Goal: Find specific page/section: Find specific page/section

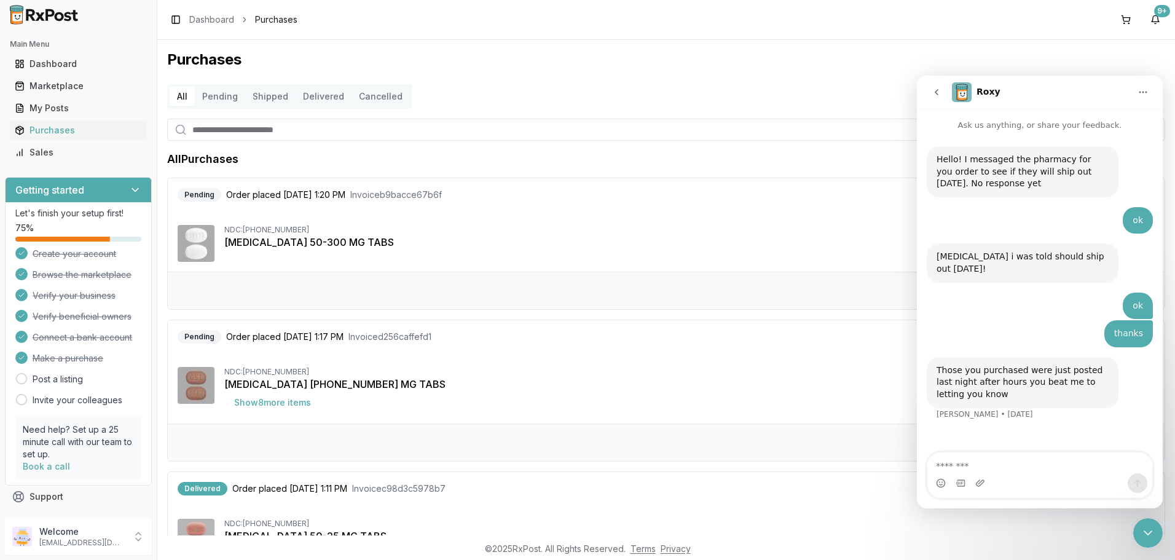
scroll to position [22, 0]
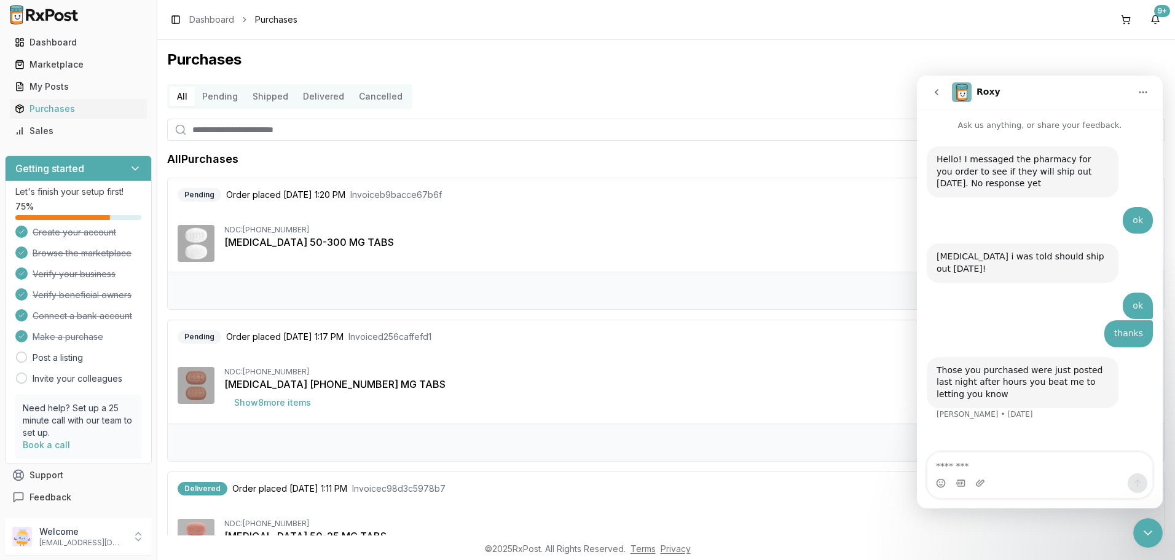
drag, startPoint x: 1149, startPoint y: 539, endPoint x: 1138, endPoint y: 537, distance: 11.2
click at [1149, 538] on icon "Close Intercom Messenger" at bounding box center [1148, 532] width 15 height 15
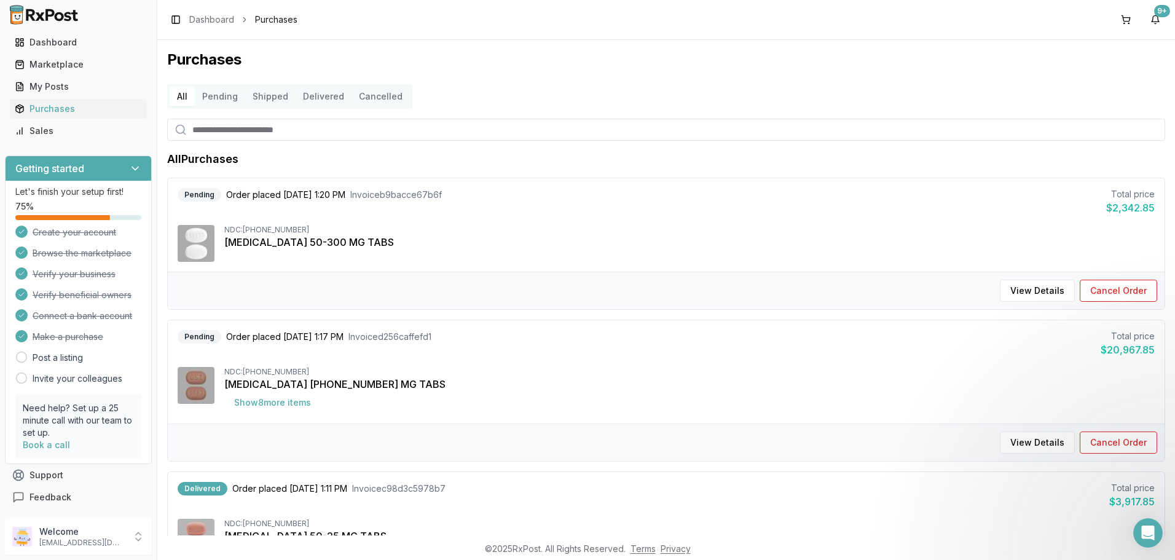
scroll to position [0, 0]
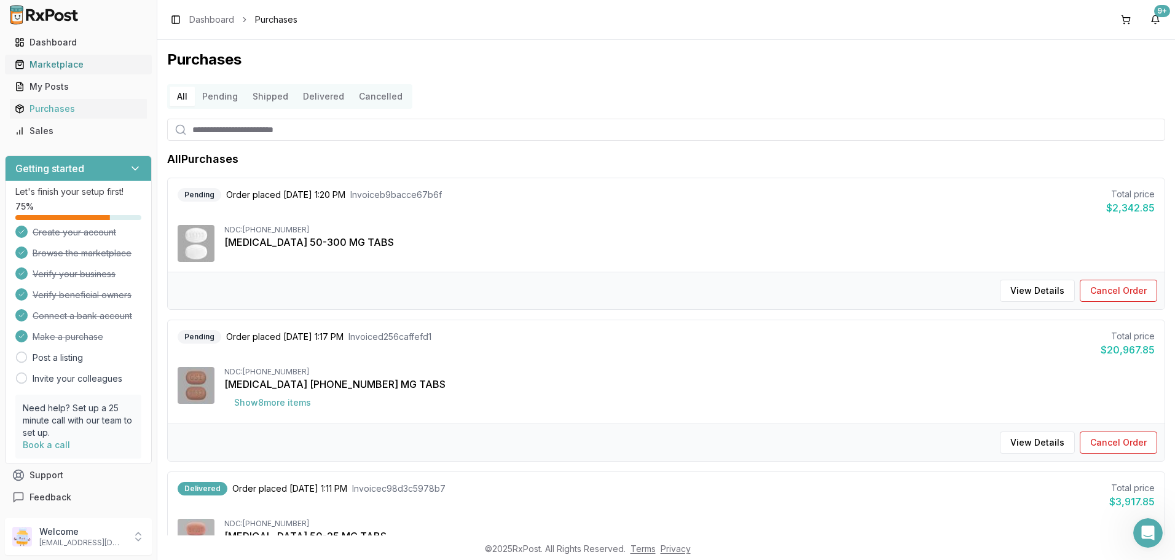
click at [52, 64] on div "Marketplace" at bounding box center [78, 64] width 127 height 12
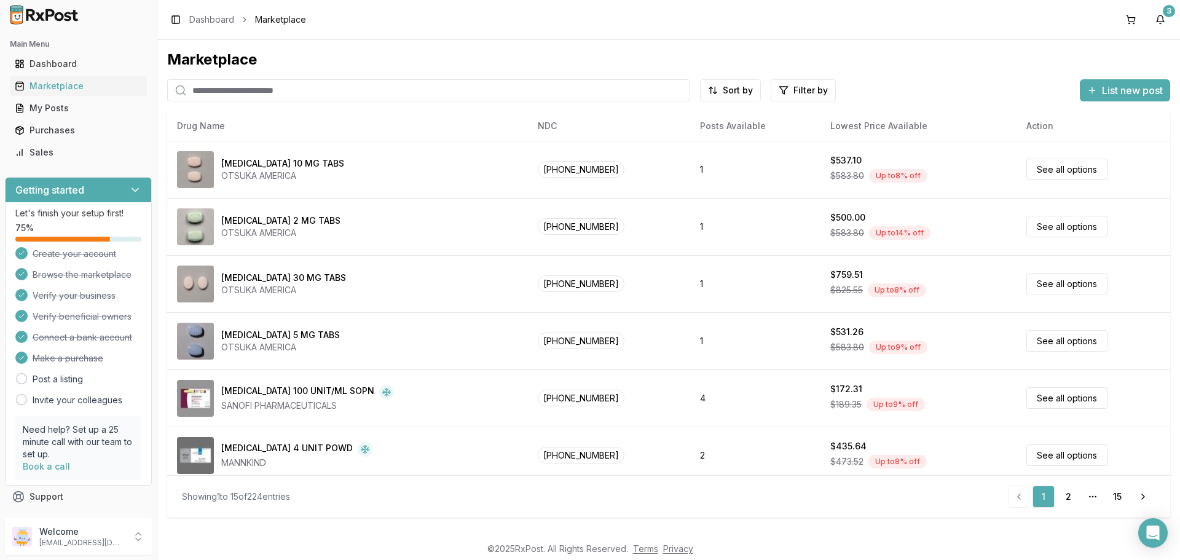
click at [278, 89] on input "search" at bounding box center [428, 90] width 523 height 22
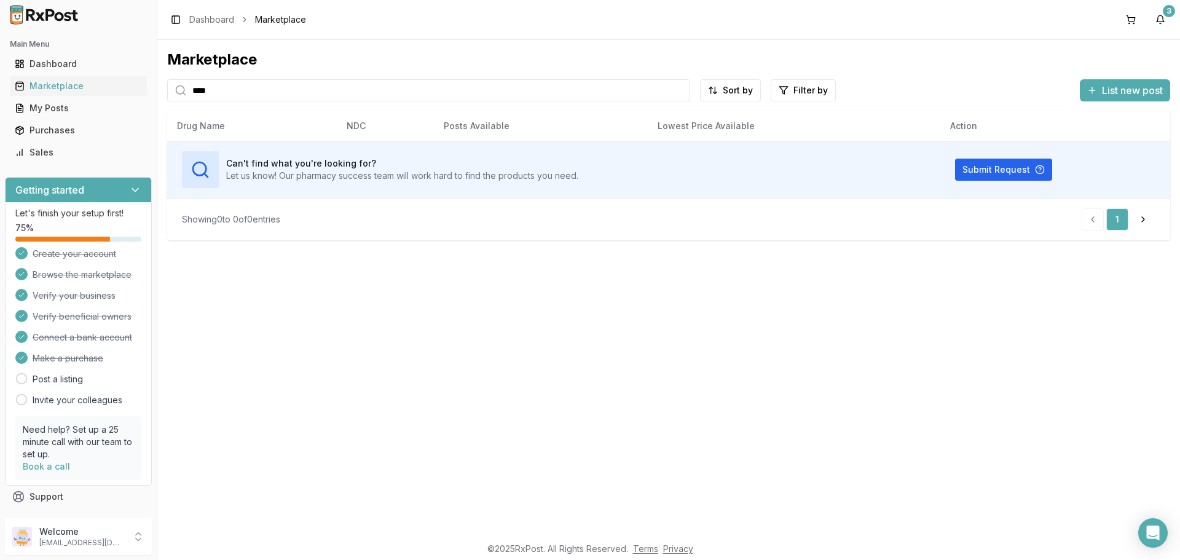
type input "****"
